Goal: Task Accomplishment & Management: Manage account settings

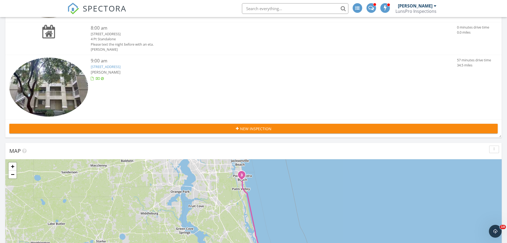
scroll to position [27, 0]
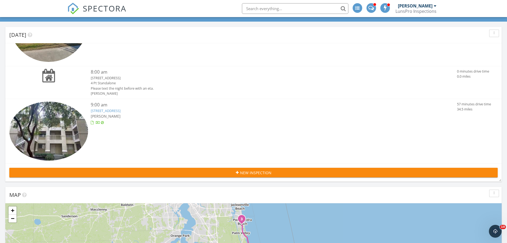
click at [121, 110] on link "15 Arbor Club Dr 211, Palm Valley, FL 32082" at bounding box center [106, 110] width 30 height 5
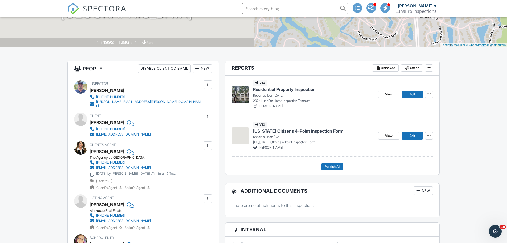
scroll to position [80, 0]
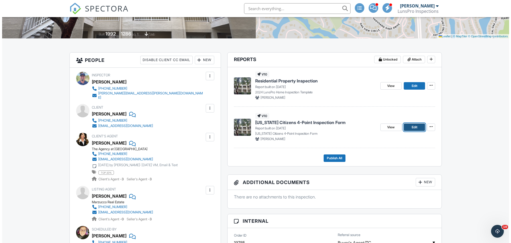
scroll to position [107, 0]
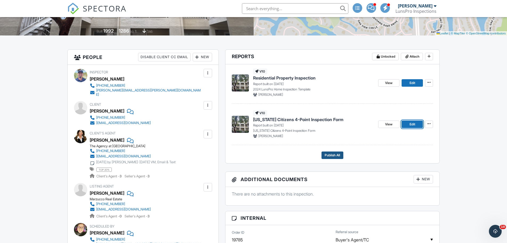
click at [330, 155] on span "Publish All" at bounding box center [332, 154] width 15 height 5
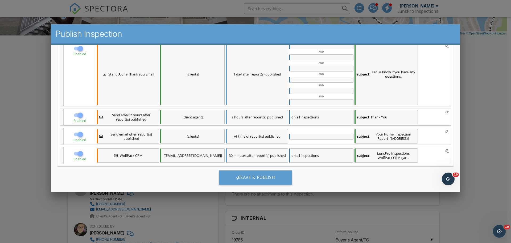
scroll to position [147, 0]
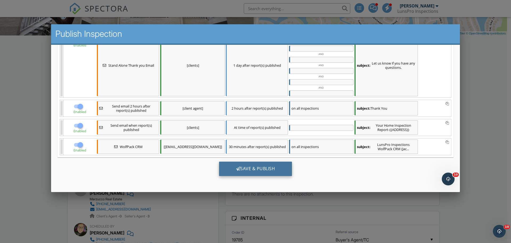
click at [243, 166] on div "Save & Publish" at bounding box center [255, 168] width 73 height 14
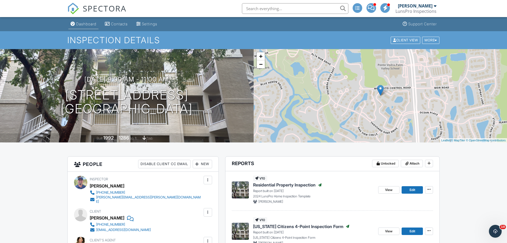
click at [87, 25] on div "Dashboard" at bounding box center [86, 24] width 20 height 5
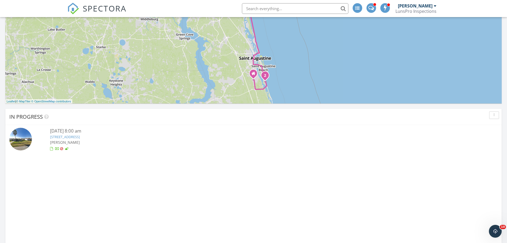
scroll to position [266, 0]
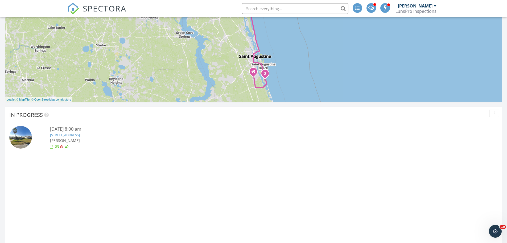
click at [80, 134] on link "3 Hawaiian Blvd, St. Augustine, FL 32080" at bounding box center [65, 134] width 30 height 5
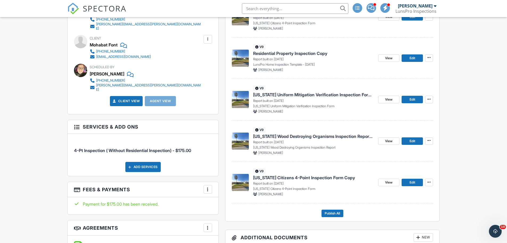
scroll to position [186, 0]
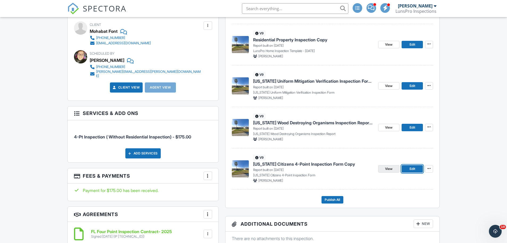
drag, startPoint x: 409, startPoint y: 168, endPoint x: 391, endPoint y: 169, distance: 17.3
drag, startPoint x: 409, startPoint y: 169, endPoint x: 391, endPoint y: 170, distance: 18.2
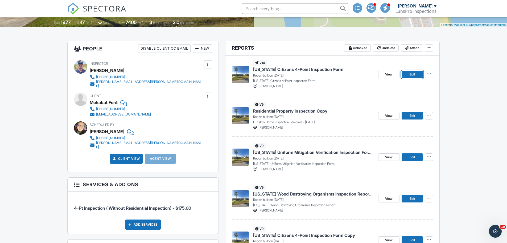
scroll to position [160, 0]
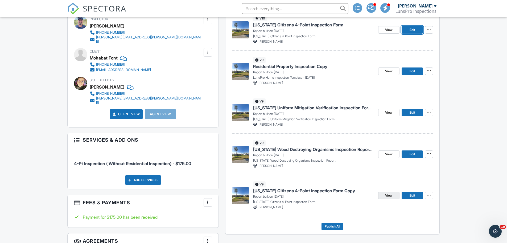
drag, startPoint x: 411, startPoint y: 196, endPoint x: 392, endPoint y: 196, distance: 18.6
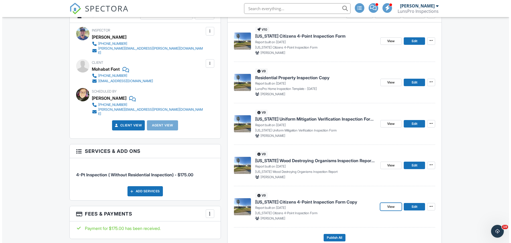
scroll to position [107, 0]
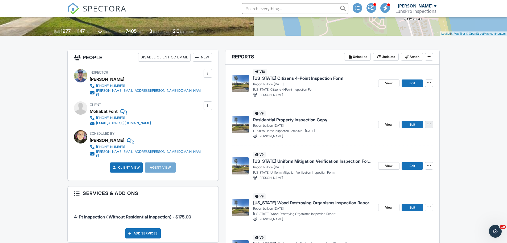
click at [430, 125] on icon at bounding box center [429, 124] width 3 height 4
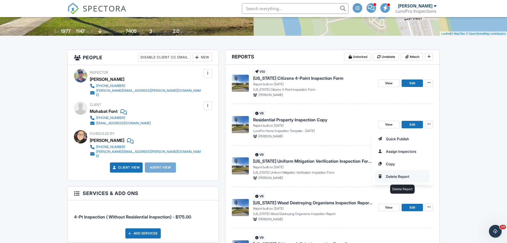
click at [400, 176] on input "Delete Report" at bounding box center [403, 176] width 54 height 12
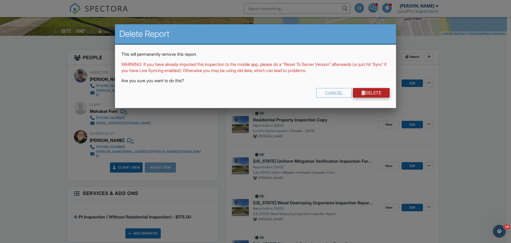
click at [371, 94] on link "Delete" at bounding box center [371, 93] width 37 height 10
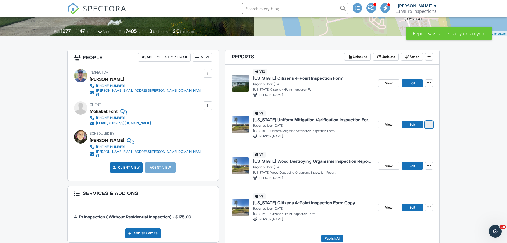
click at [431, 125] on span at bounding box center [429, 123] width 5 height 5
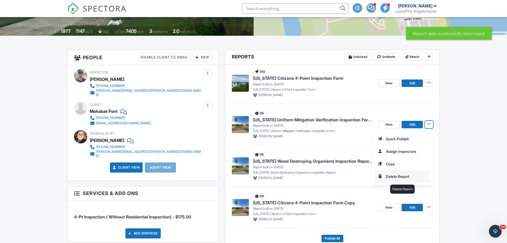
click at [395, 176] on input "Delete Report" at bounding box center [403, 176] width 54 height 12
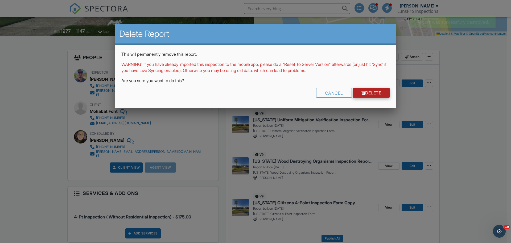
click at [377, 91] on link "Delete" at bounding box center [371, 93] width 37 height 10
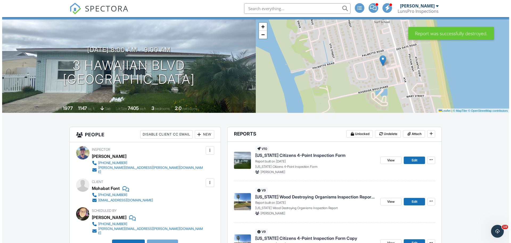
scroll to position [72, 0]
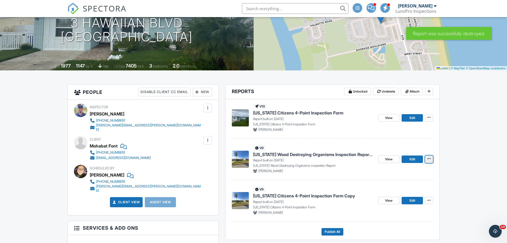
click at [428, 161] on span at bounding box center [429, 158] width 5 height 5
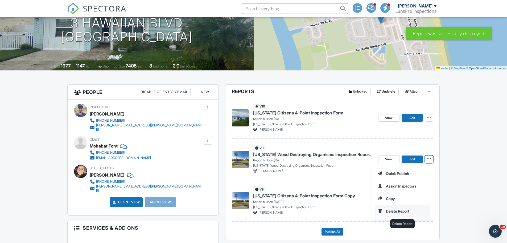
click at [391, 210] on input "Delete Report" at bounding box center [403, 211] width 54 height 12
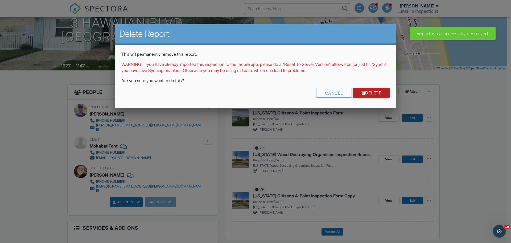
click at [377, 94] on link "Delete" at bounding box center [371, 93] width 37 height 10
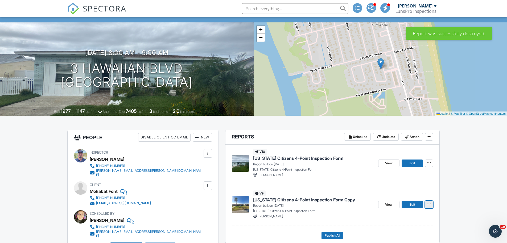
click at [429, 204] on icon at bounding box center [429, 204] width 3 height 4
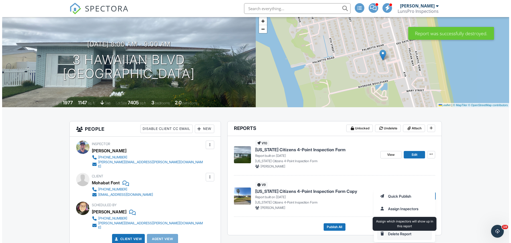
scroll to position [80, 0]
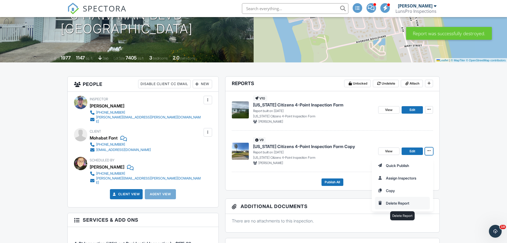
click at [401, 203] on input "Delete Report" at bounding box center [403, 203] width 54 height 12
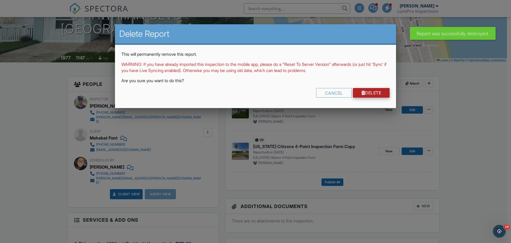
click at [371, 89] on link "Delete" at bounding box center [371, 93] width 37 height 10
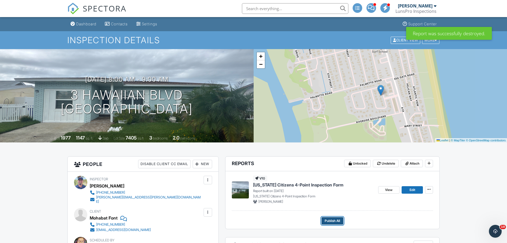
click at [328, 223] on span "Publish All" at bounding box center [332, 220] width 15 height 5
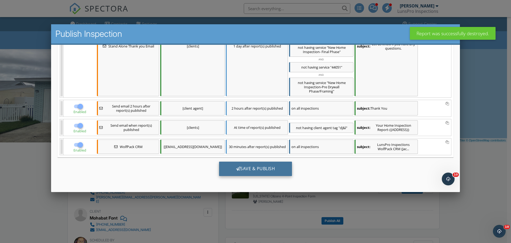
click at [254, 170] on div "Save & Publish" at bounding box center [255, 168] width 73 height 14
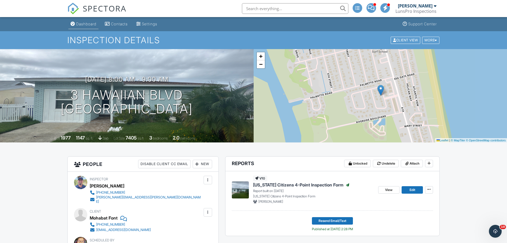
click at [85, 22] on div "Dashboard" at bounding box center [86, 24] width 20 height 5
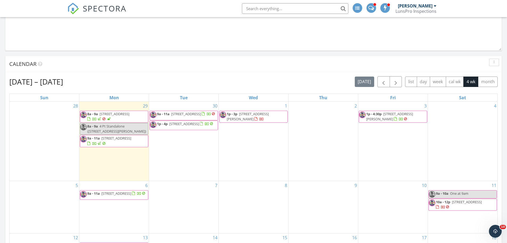
scroll to position [479, 0]
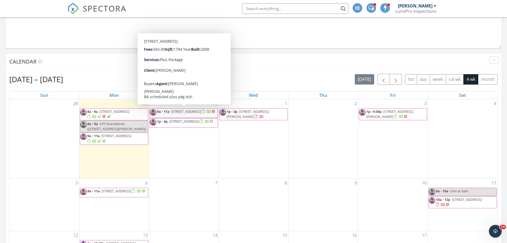
click at [204, 115] on span "9a - 11a 309 Crystal Lake Dr , St. Augustine 32084" at bounding box center [183, 113] width 66 height 8
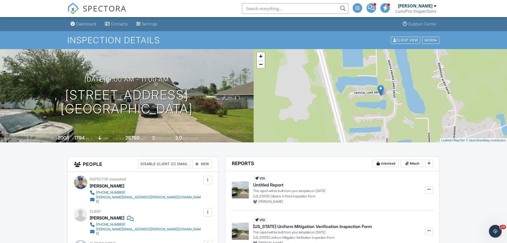
click at [263, 66] on link "−" at bounding box center [261, 64] width 8 height 8
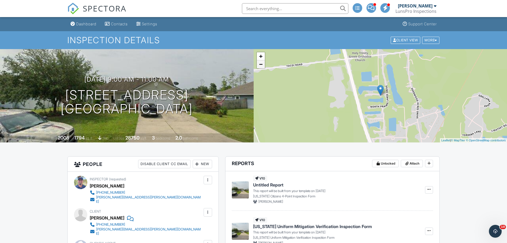
click at [263, 66] on link "−" at bounding box center [261, 64] width 8 height 8
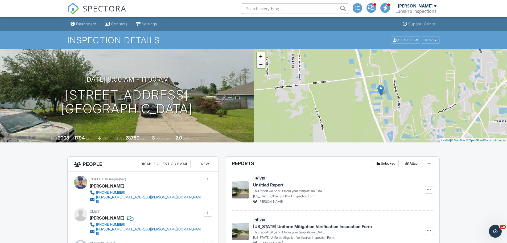
click at [263, 66] on link "−" at bounding box center [261, 64] width 8 height 8
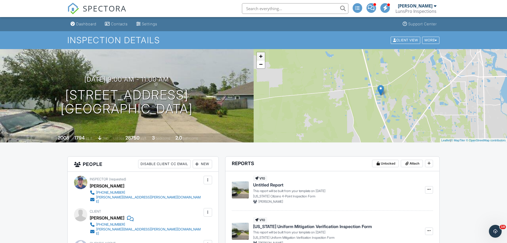
click at [260, 55] on link "+" at bounding box center [261, 56] width 8 height 8
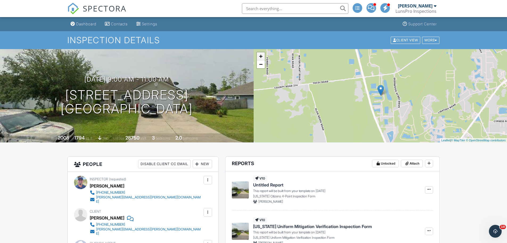
click at [260, 55] on link "+" at bounding box center [261, 56] width 8 height 8
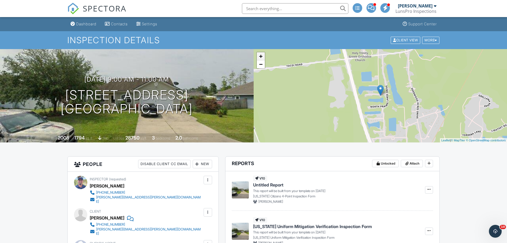
click at [260, 55] on link "+" at bounding box center [261, 56] width 8 height 8
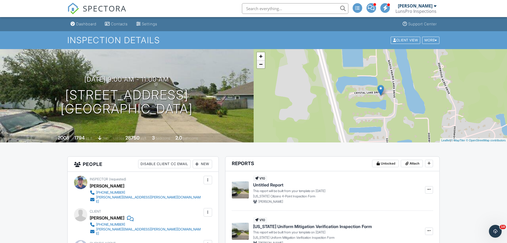
click at [262, 66] on link "−" at bounding box center [261, 64] width 8 height 8
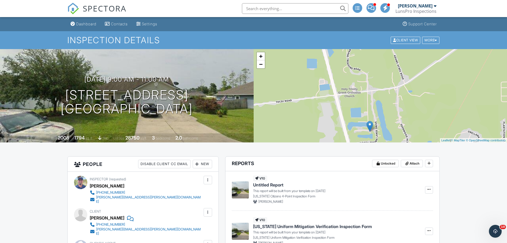
drag, startPoint x: 366, startPoint y: 70, endPoint x: 333, endPoint y: 88, distance: 37.7
click at [358, 104] on div "+ − Leaflet | © MapTiler © OpenStreetMap contributors" at bounding box center [381, 95] width 254 height 93
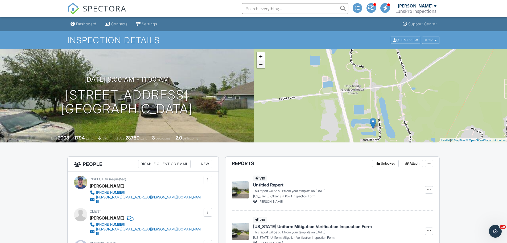
click at [260, 64] on link "−" at bounding box center [261, 64] width 8 height 8
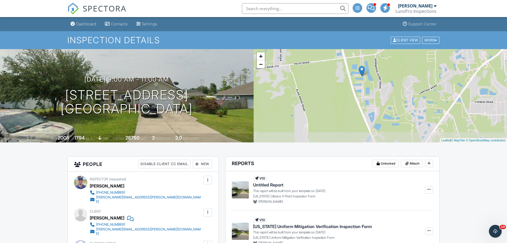
drag, startPoint x: 329, startPoint y: 93, endPoint x: 312, endPoint y: 58, distance: 39.0
click at [312, 58] on div "+ − Leaflet | © MapTiler © OpenStreetMap contributors" at bounding box center [381, 95] width 254 height 93
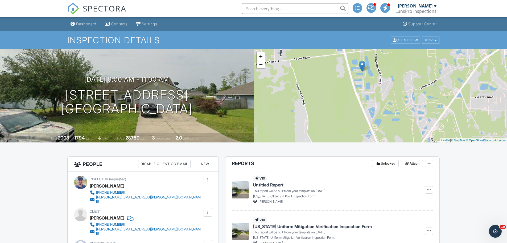
drag, startPoint x: 321, startPoint y: 78, endPoint x: 308, endPoint y: 52, distance: 28.7
click at [309, 52] on div "+ − Leaflet | © MapTiler © OpenStreetMap contributors" at bounding box center [381, 95] width 254 height 93
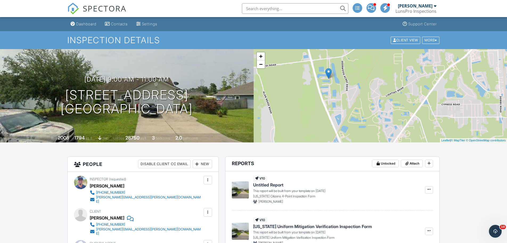
drag, startPoint x: 370, startPoint y: 69, endPoint x: 355, endPoint y: 129, distance: 62.3
click at [355, 129] on div "+ − Leaflet | © MapTiler © OpenStreetMap contributors" at bounding box center [381, 95] width 254 height 93
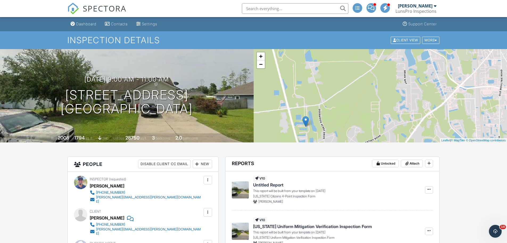
drag, startPoint x: 341, startPoint y: 98, endPoint x: 330, endPoint y: 110, distance: 16.6
click at [316, 130] on div "+ − Leaflet | © MapTiler © OpenStreetMap contributors" at bounding box center [381, 95] width 254 height 93
click at [261, 55] on link "+" at bounding box center [261, 56] width 8 height 8
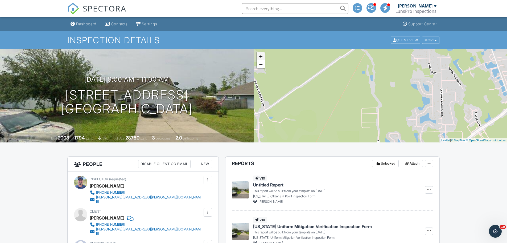
click at [261, 55] on link "+" at bounding box center [261, 56] width 8 height 8
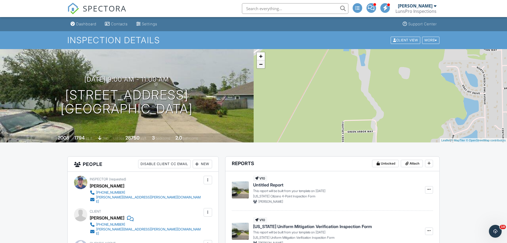
click at [261, 64] on link "−" at bounding box center [261, 64] width 8 height 8
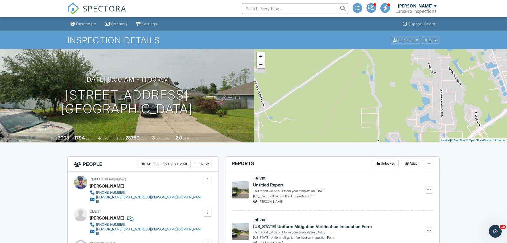
click at [261, 64] on link "−" at bounding box center [261, 64] width 8 height 8
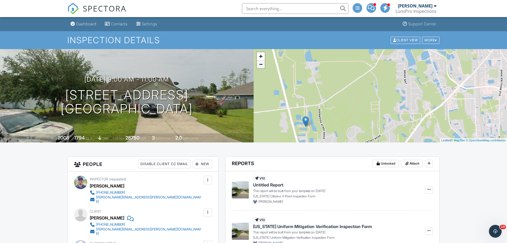
click at [261, 64] on link "−" at bounding box center [261, 64] width 8 height 8
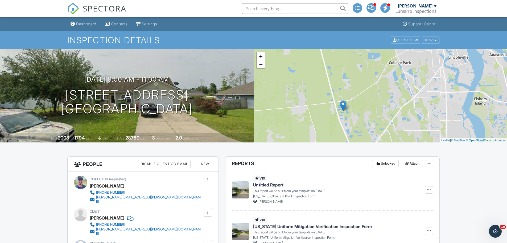
click at [90, 27] on link "Dashboard" at bounding box center [83, 24] width 30 height 10
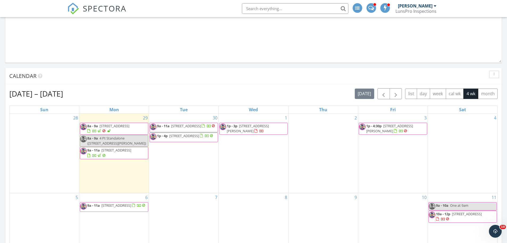
scroll to position [506, 0]
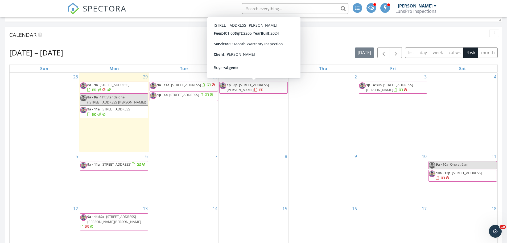
click at [264, 89] on span "1p - 3p 302 Ardila Cir, St. Augustine 32084" at bounding box center [254, 87] width 68 height 10
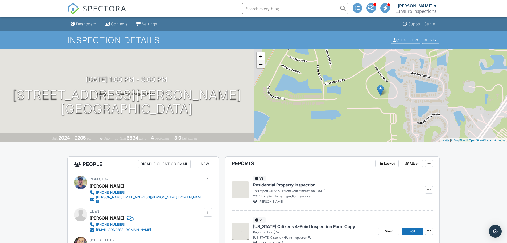
click at [265, 65] on link "−" at bounding box center [261, 64] width 8 height 8
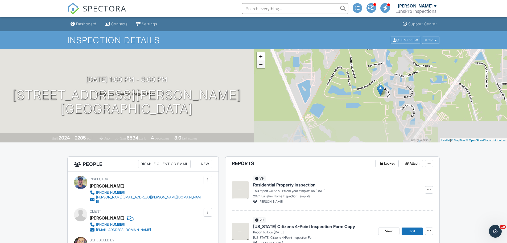
click at [265, 64] on link "−" at bounding box center [261, 64] width 8 height 8
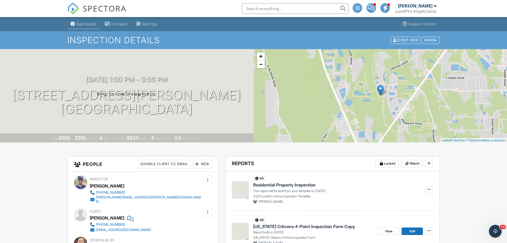
click at [87, 26] on link "Dashboard" at bounding box center [83, 24] width 30 height 10
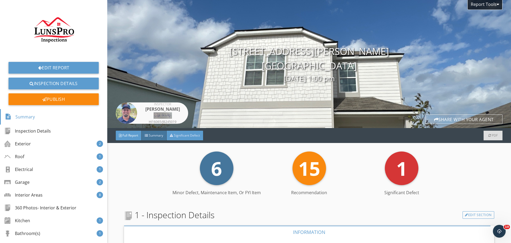
click at [192, 137] on span "Significant Defect" at bounding box center [187, 135] width 26 height 5
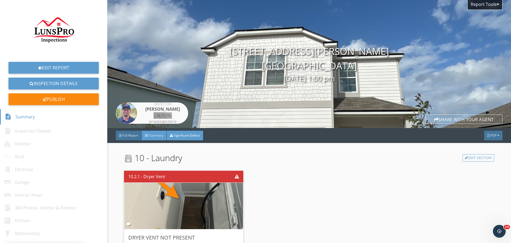
click at [155, 136] on span "Summary" at bounding box center [156, 135] width 14 height 5
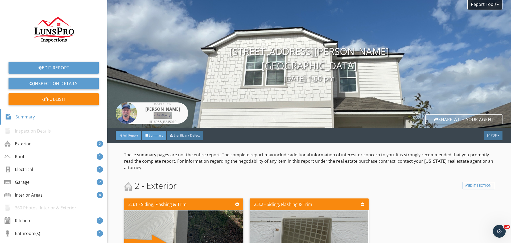
click at [127, 133] on div "Full Report" at bounding box center [129, 135] width 26 height 10
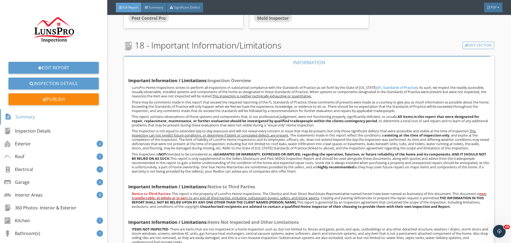
scroll to position [11052, 0]
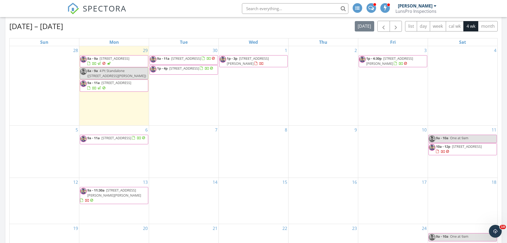
scroll to position [533, 0]
